Goal: Use online tool/utility: Utilize a website feature to perform a specific function

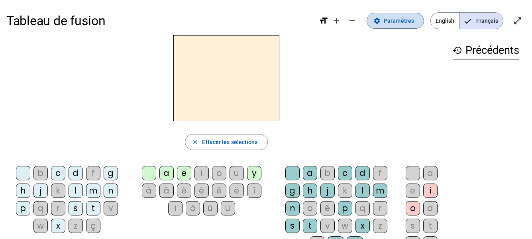
click at [401, 22] on span "Paramètres" at bounding box center [399, 21] width 30 height 10
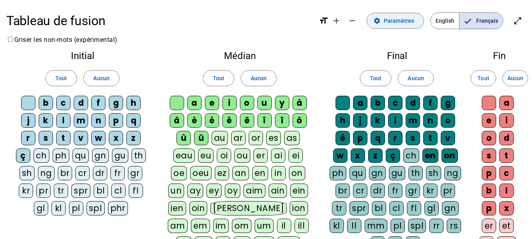
click at [404, 18] on span "Paramètres" at bounding box center [399, 21] width 30 height 10
click at [483, 20] on span "Français" at bounding box center [481, 21] width 43 height 16
click at [519, 21] on mat-icon "open_in_full" at bounding box center [518, 21] width 10 height 10
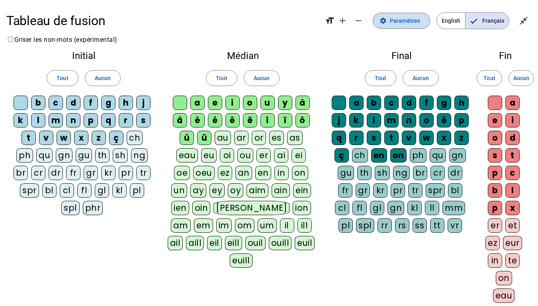
click at [400, 19] on span "Paramètres" at bounding box center [405, 21] width 30 height 10
click at [397, 20] on span "Paramètres" at bounding box center [405, 21] width 30 height 10
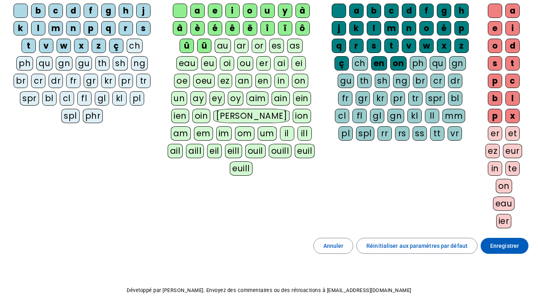
scroll to position [124, 0]
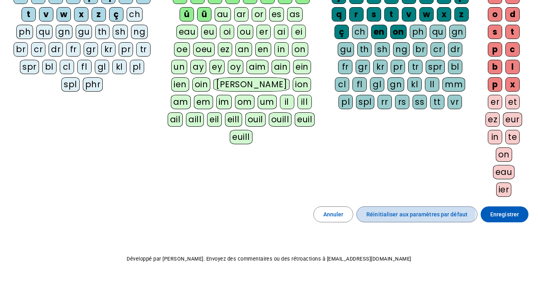
click at [410, 210] on span "Réinitialiser aux paramètres par défaut" at bounding box center [417, 215] width 101 height 10
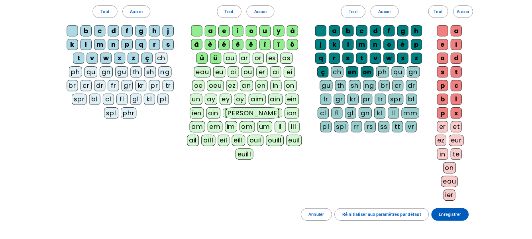
scroll to position [0, 0]
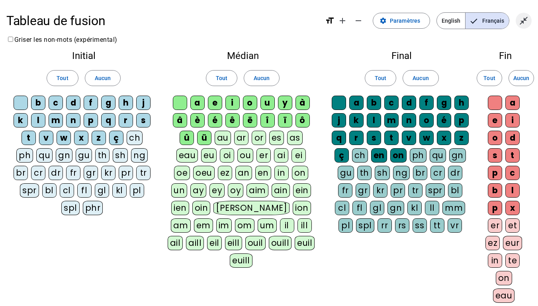
click at [524, 22] on mat-icon "close_fullscreen" at bounding box center [524, 21] width 10 height 10
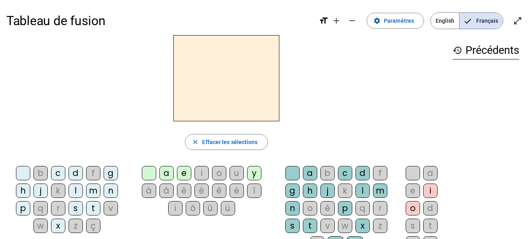
click at [96, 191] on div "m" at bounding box center [93, 190] width 14 height 14
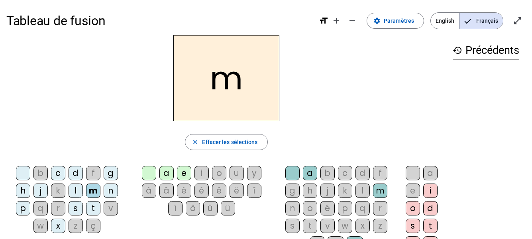
click at [167, 173] on div "a" at bounding box center [166, 173] width 14 height 14
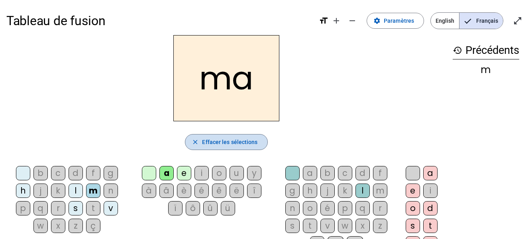
click at [241, 141] on span "Effacer les sélections" at bounding box center [229, 142] width 55 height 10
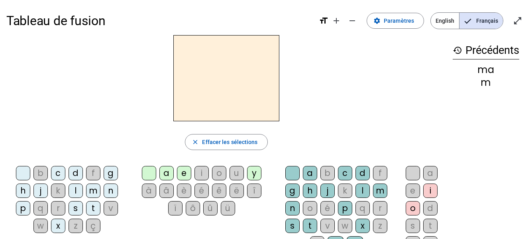
click at [72, 195] on div "l" at bounding box center [76, 190] width 14 height 14
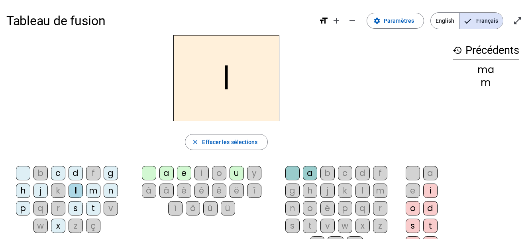
click at [163, 176] on div "a" at bounding box center [166, 173] width 14 height 14
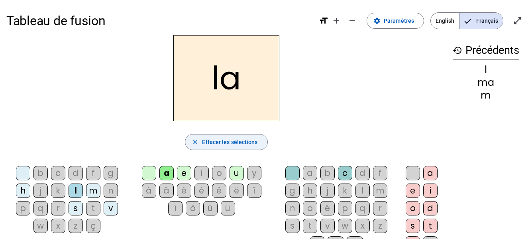
click at [214, 142] on span "Effacer les sélections" at bounding box center [229, 142] width 55 height 10
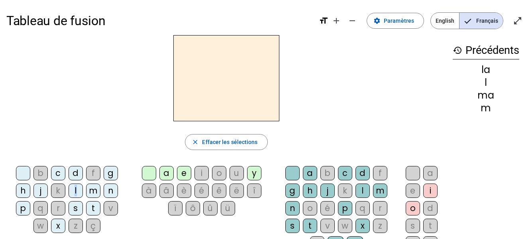
click at [76, 196] on div "l" at bounding box center [76, 190] width 14 height 14
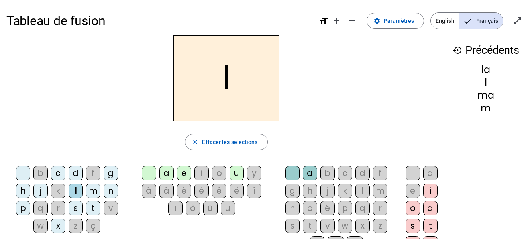
click at [186, 177] on div "e" at bounding box center [184, 173] width 14 height 14
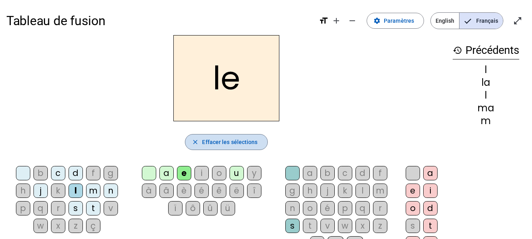
click at [230, 141] on span "Effacer les sélections" at bounding box center [229, 142] width 55 height 10
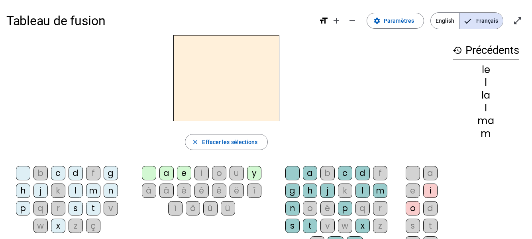
click at [71, 177] on div "d" at bounding box center [76, 173] width 14 height 14
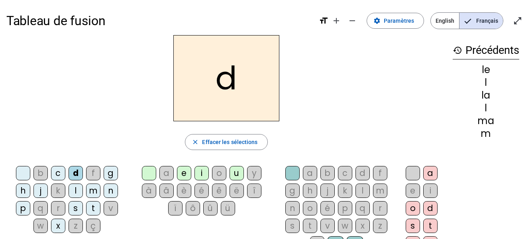
click at [181, 170] on div "e" at bounding box center [184, 173] width 14 height 14
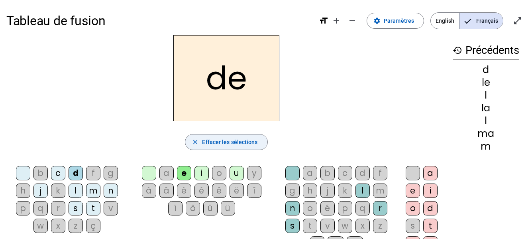
click at [210, 145] on span "Effacer les sélections" at bounding box center [229, 142] width 55 height 10
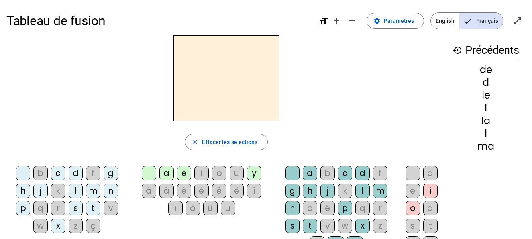
click at [77, 175] on div "d" at bounding box center [76, 173] width 14 height 14
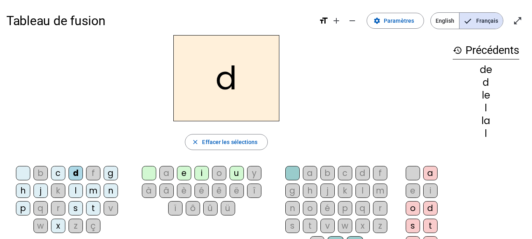
click at [239, 170] on div "u" at bounding box center [237, 173] width 14 height 14
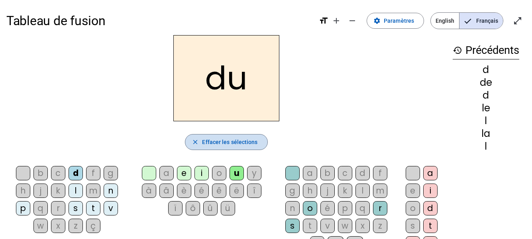
click at [249, 146] on span "Effacer les sélections" at bounding box center [229, 142] width 55 height 10
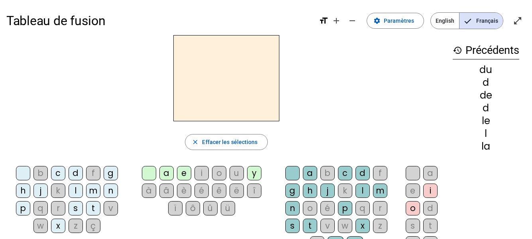
click at [91, 210] on div "t" at bounding box center [93, 208] width 14 height 14
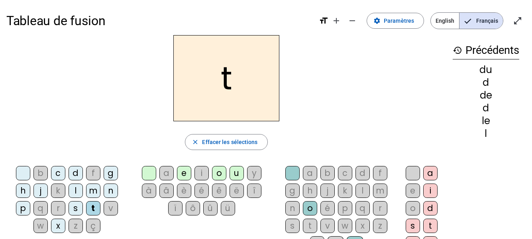
click at [238, 174] on div "u" at bounding box center [237, 173] width 14 height 14
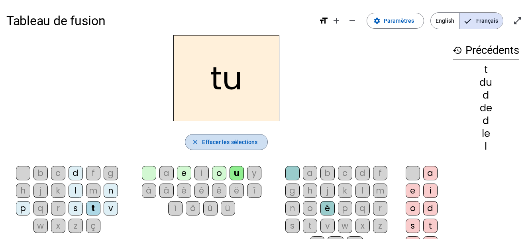
click at [237, 148] on span "button" at bounding box center [226, 141] width 82 height 19
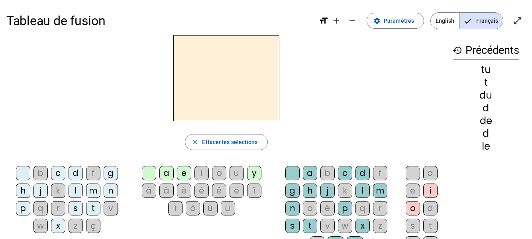
click at [99, 206] on div "t" at bounding box center [93, 208] width 14 height 14
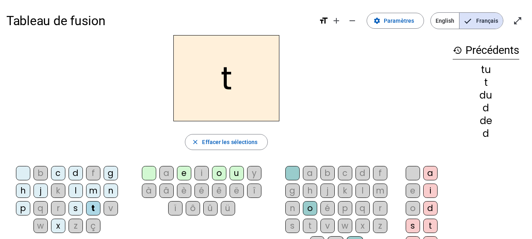
click at [166, 175] on div "a" at bounding box center [166, 173] width 14 height 14
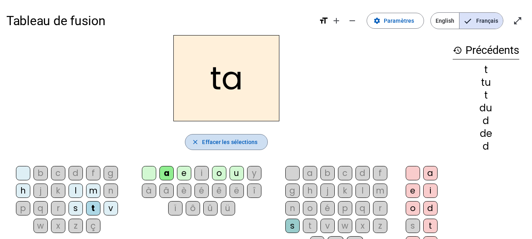
click at [226, 145] on span "Effacer les sélections" at bounding box center [229, 142] width 55 height 10
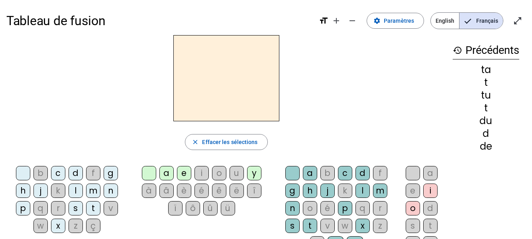
click at [93, 206] on div "t" at bounding box center [93, 208] width 14 height 14
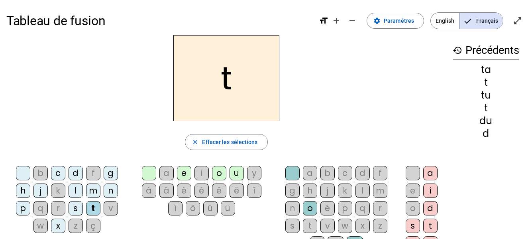
click at [181, 171] on div "e" at bounding box center [184, 173] width 14 height 14
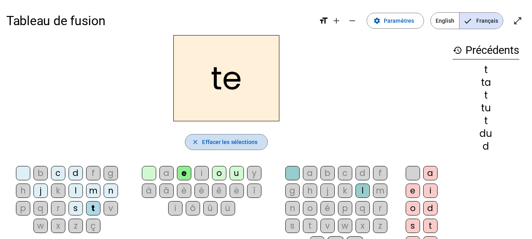
click at [252, 141] on span "Effacer les sélections" at bounding box center [229, 142] width 55 height 10
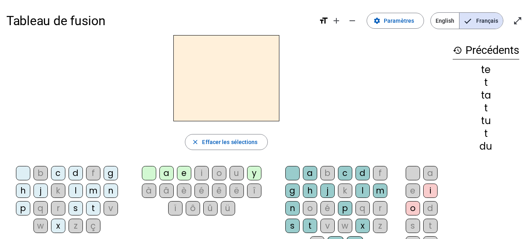
click at [89, 191] on div "m" at bounding box center [93, 190] width 14 height 14
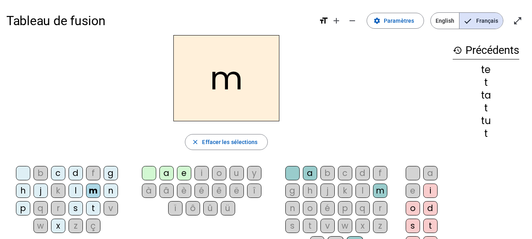
click at [178, 175] on div "e" at bounding box center [184, 173] width 14 height 14
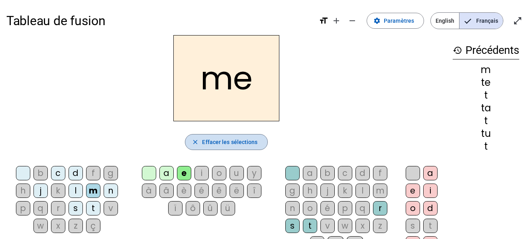
click at [246, 141] on span "Effacer les sélections" at bounding box center [229, 142] width 55 height 10
